Goal: Find specific page/section

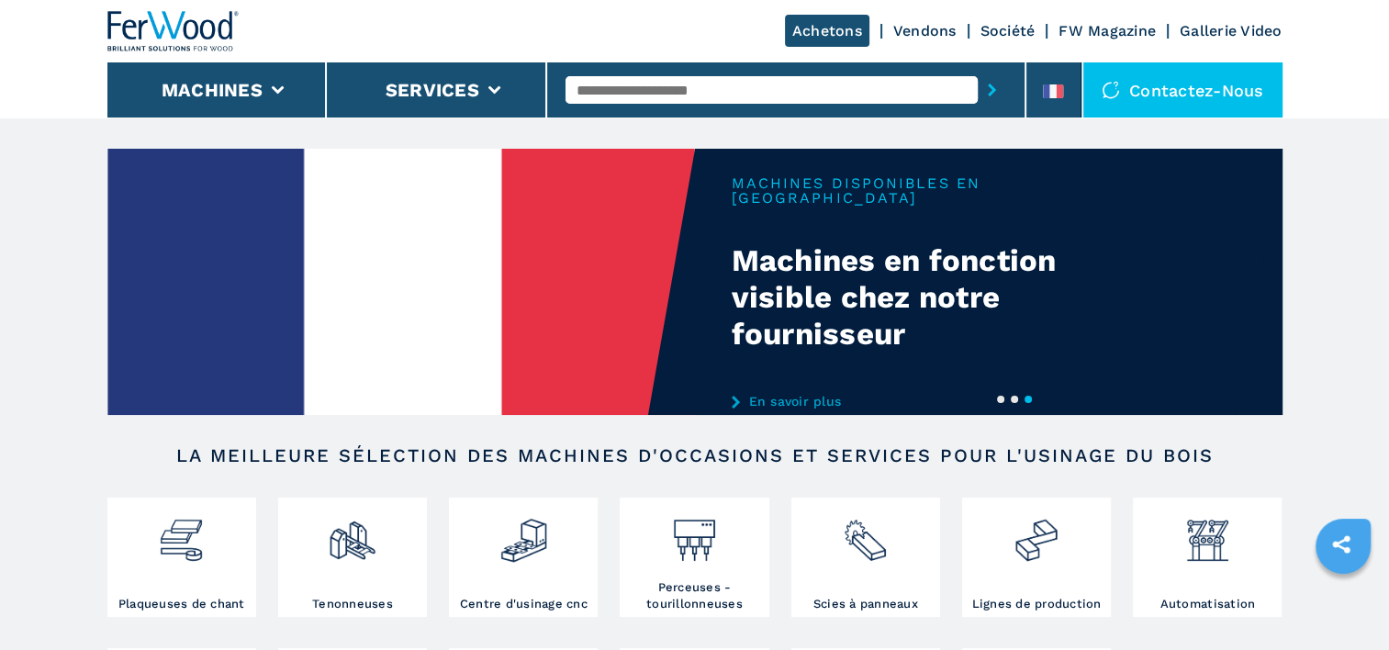
click at [790, 394] on link "En savoir plus" at bounding box center [912, 401] width 360 height 15
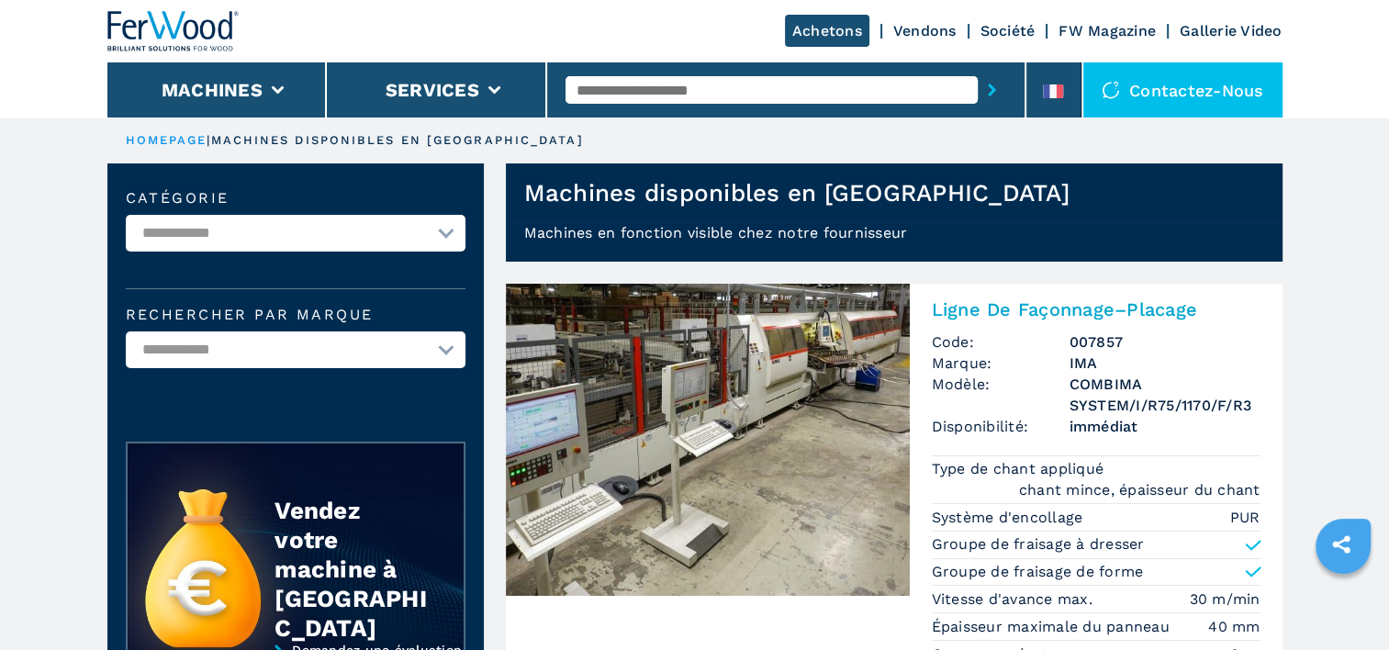
click at [262, 359] on select "**********" at bounding box center [296, 349] width 340 height 37
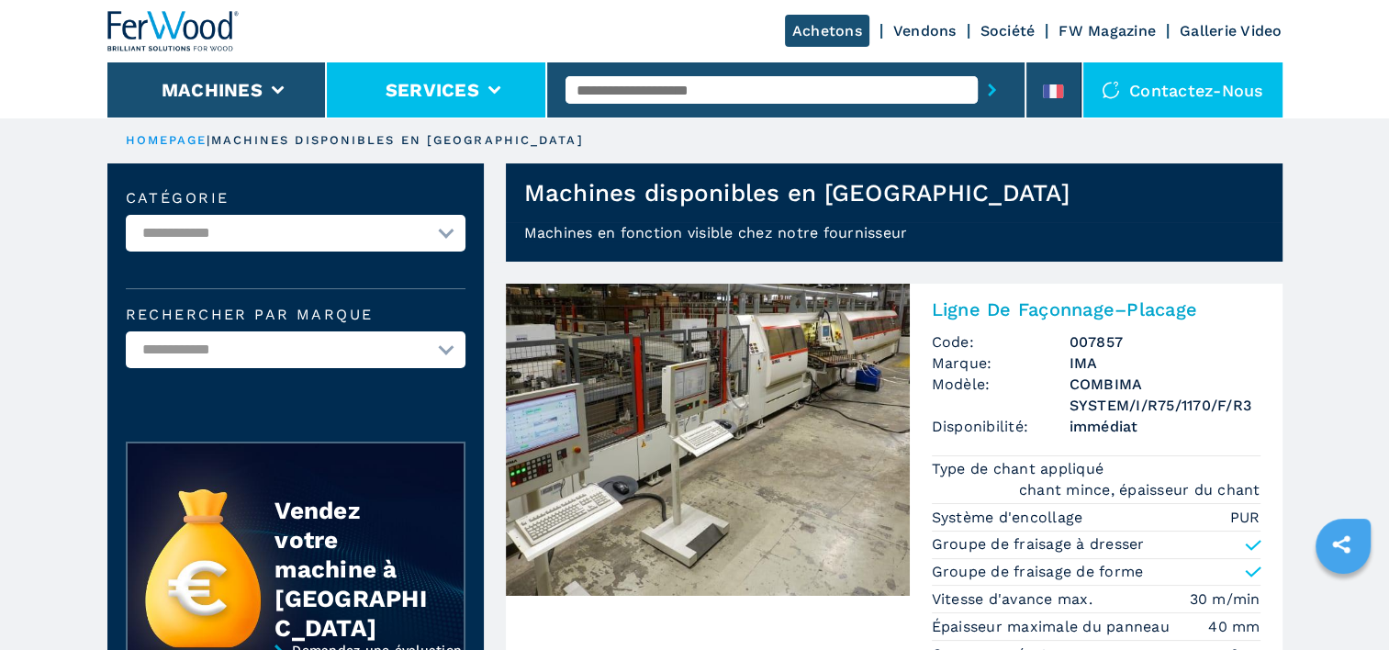
select select "**********"
click at [126, 331] on select "**********" at bounding box center [296, 349] width 340 height 37
